Goal: Navigation & Orientation: Find specific page/section

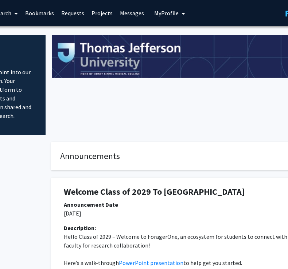
scroll to position [0, 107]
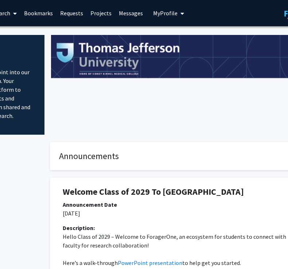
click at [115, 13] on link "Messages" at bounding box center [130, 13] width 31 height 26
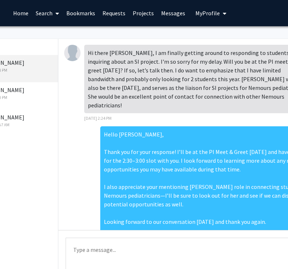
scroll to position [0, 62]
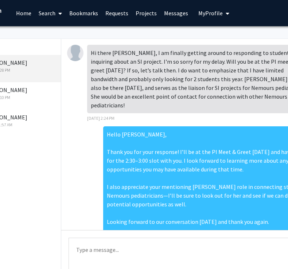
click at [124, 12] on link "Requests" at bounding box center [117, 13] width 30 height 26
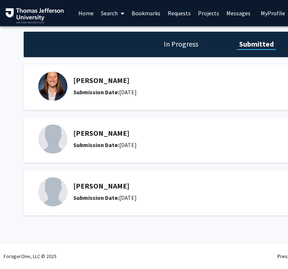
click at [134, 14] on link "Bookmarks" at bounding box center [146, 13] width 36 height 26
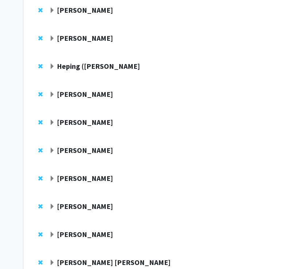
scroll to position [162, 0]
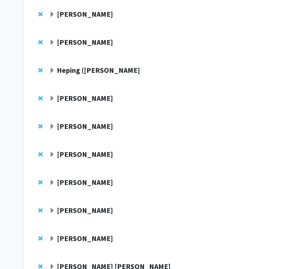
click at [66, 39] on strong "[PERSON_NAME]" at bounding box center [85, 42] width 56 height 9
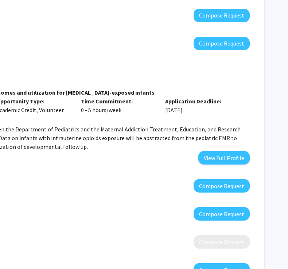
scroll to position [163, 0]
